Goal: Task Accomplishment & Management: Manage account settings

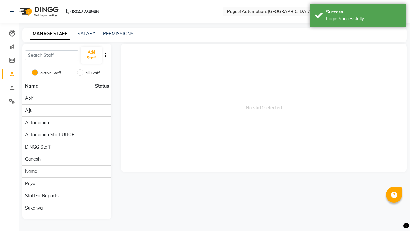
scroll to position [0, 2]
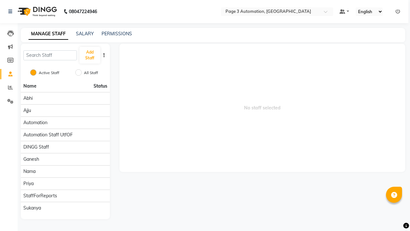
click at [398, 11] on icon at bounding box center [398, 11] width 4 height 4
